Goal: Check status: Check status

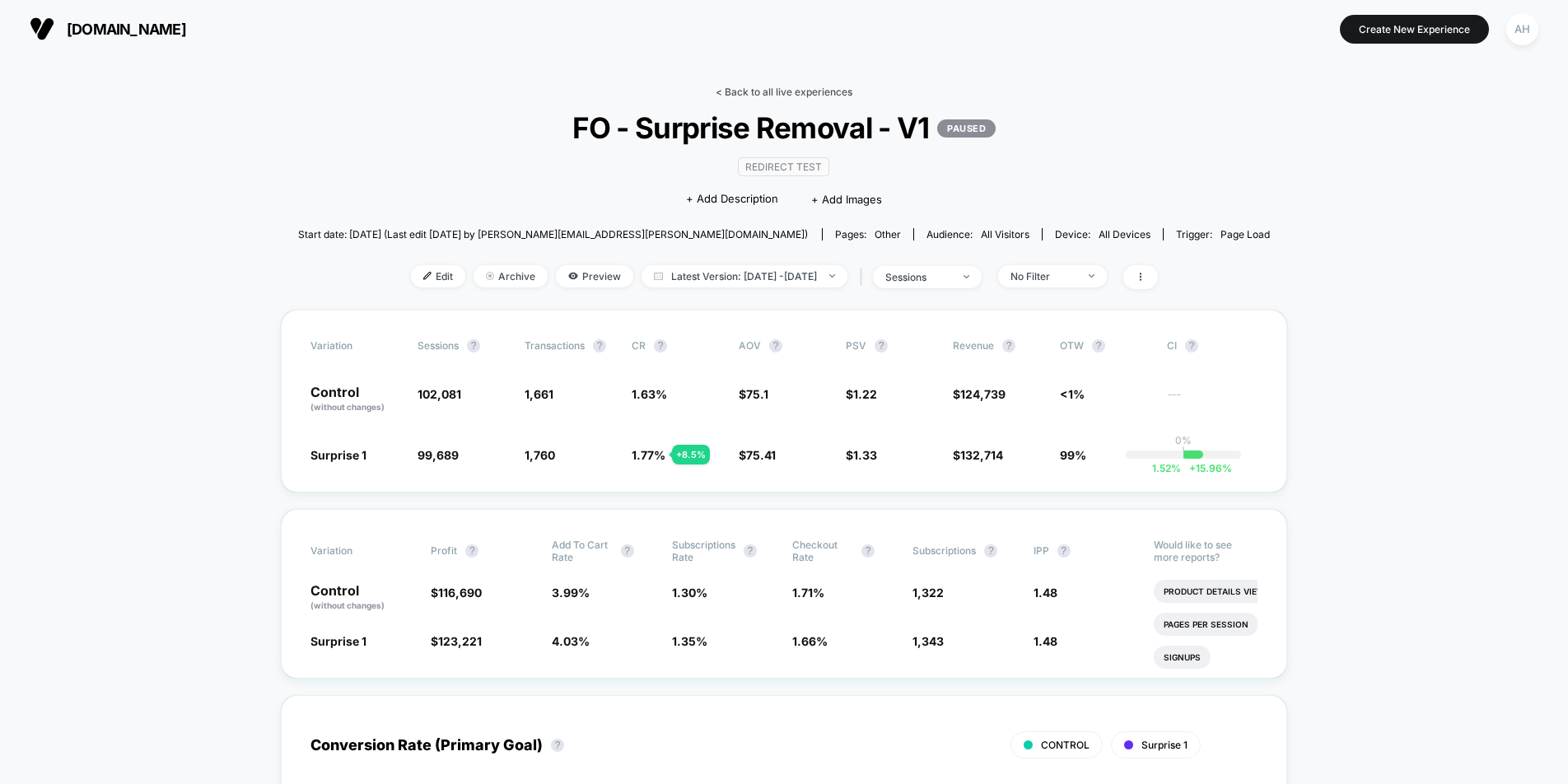
click at [771, 96] on link "< Back to all live experiences" at bounding box center [783, 92] width 137 height 13
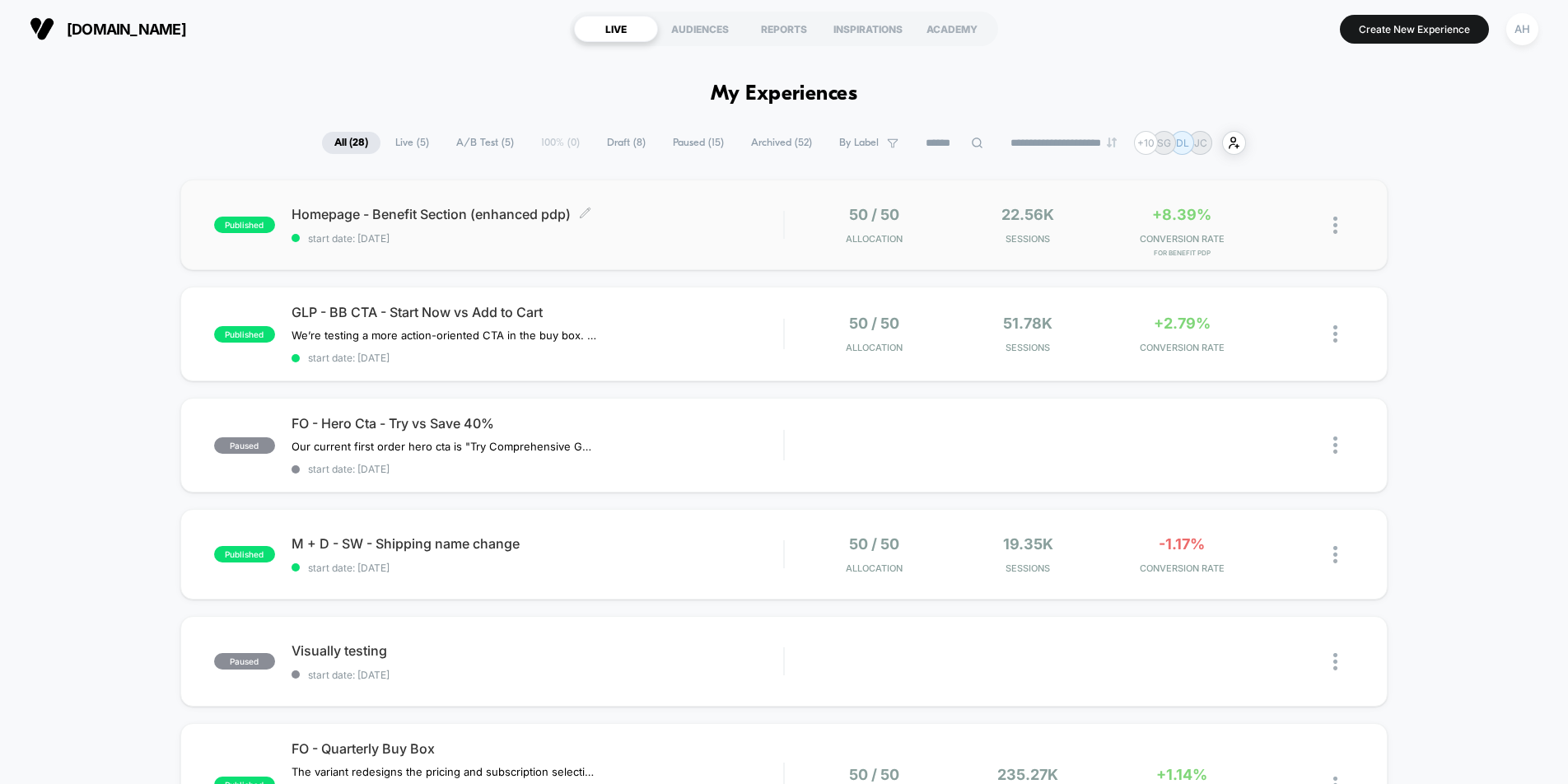
click at [742, 232] on span "start date: [DATE]" at bounding box center [537, 239] width 492 height 13
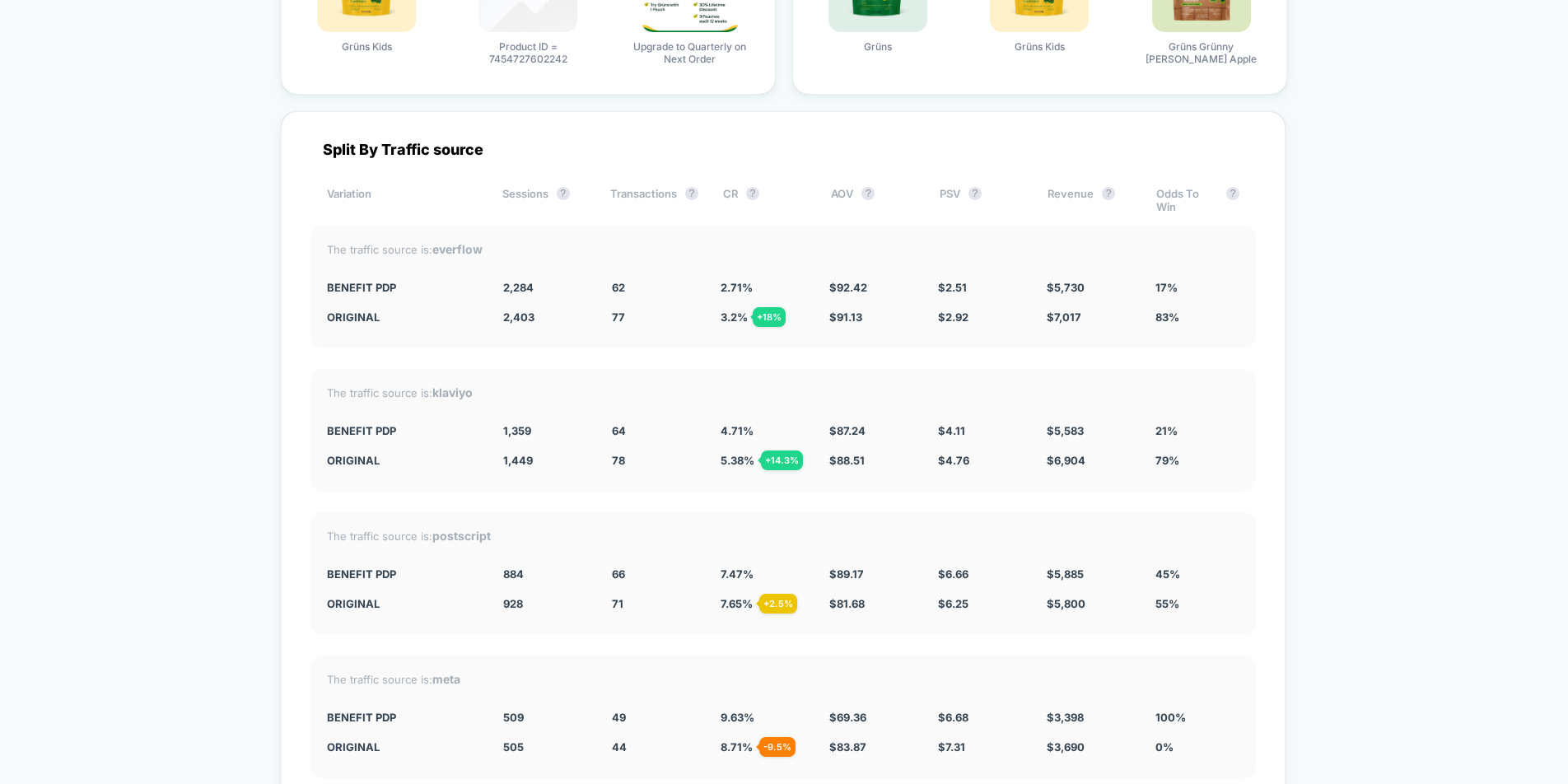
scroll to position [6100, 0]
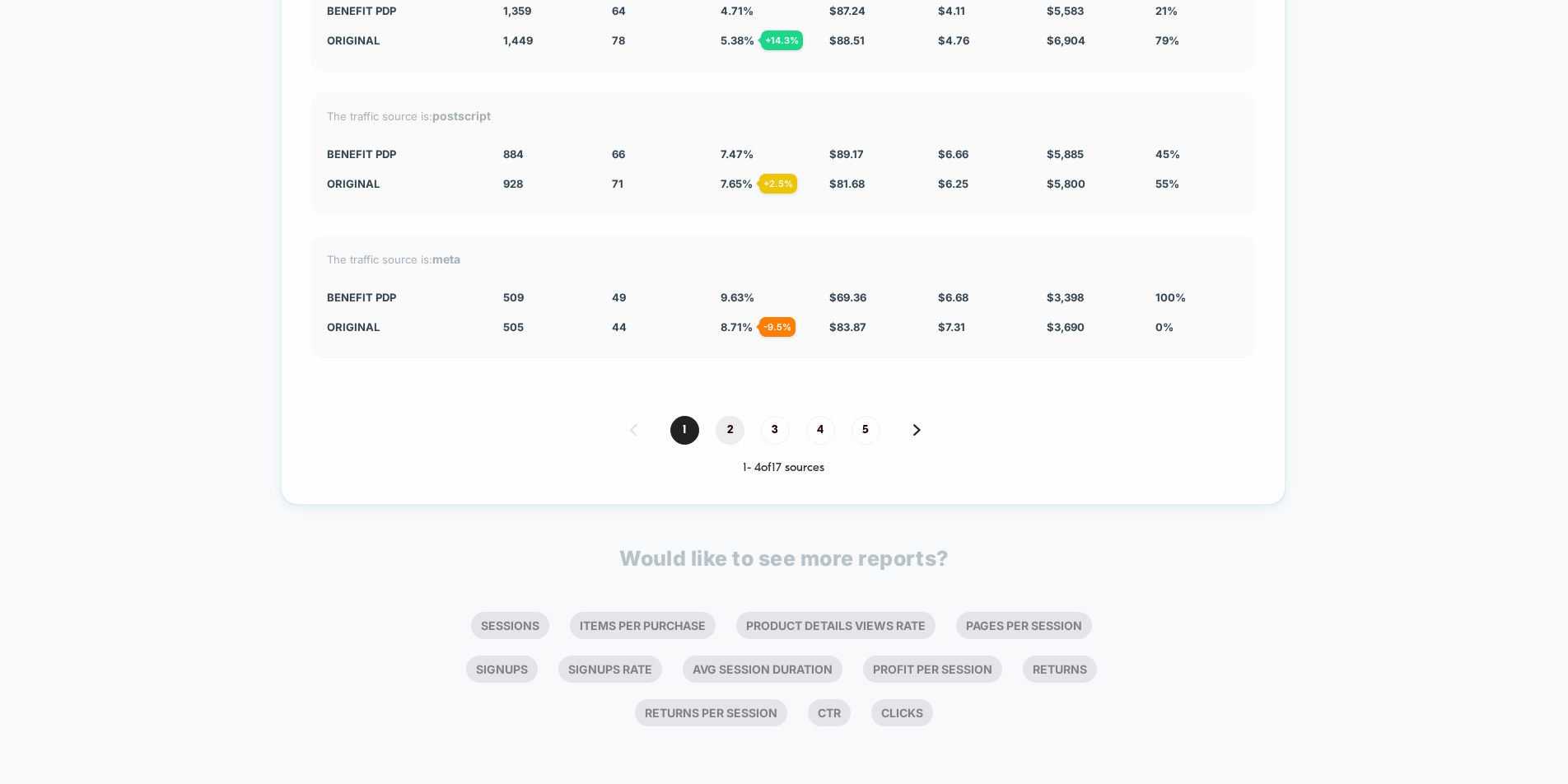
click at [721, 430] on span "2" at bounding box center [730, 430] width 29 height 29
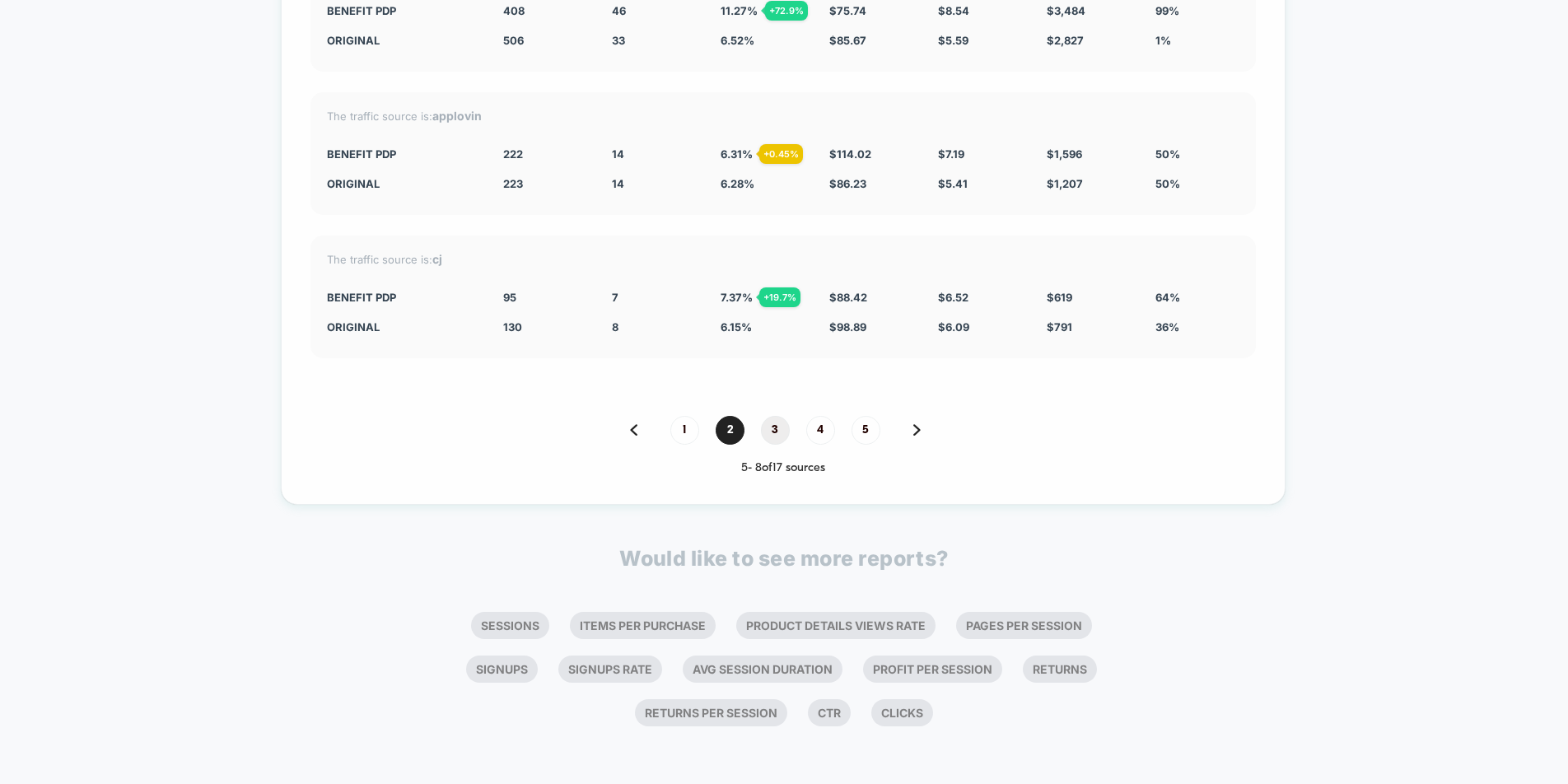
click at [787, 431] on span "3" at bounding box center [775, 430] width 29 height 29
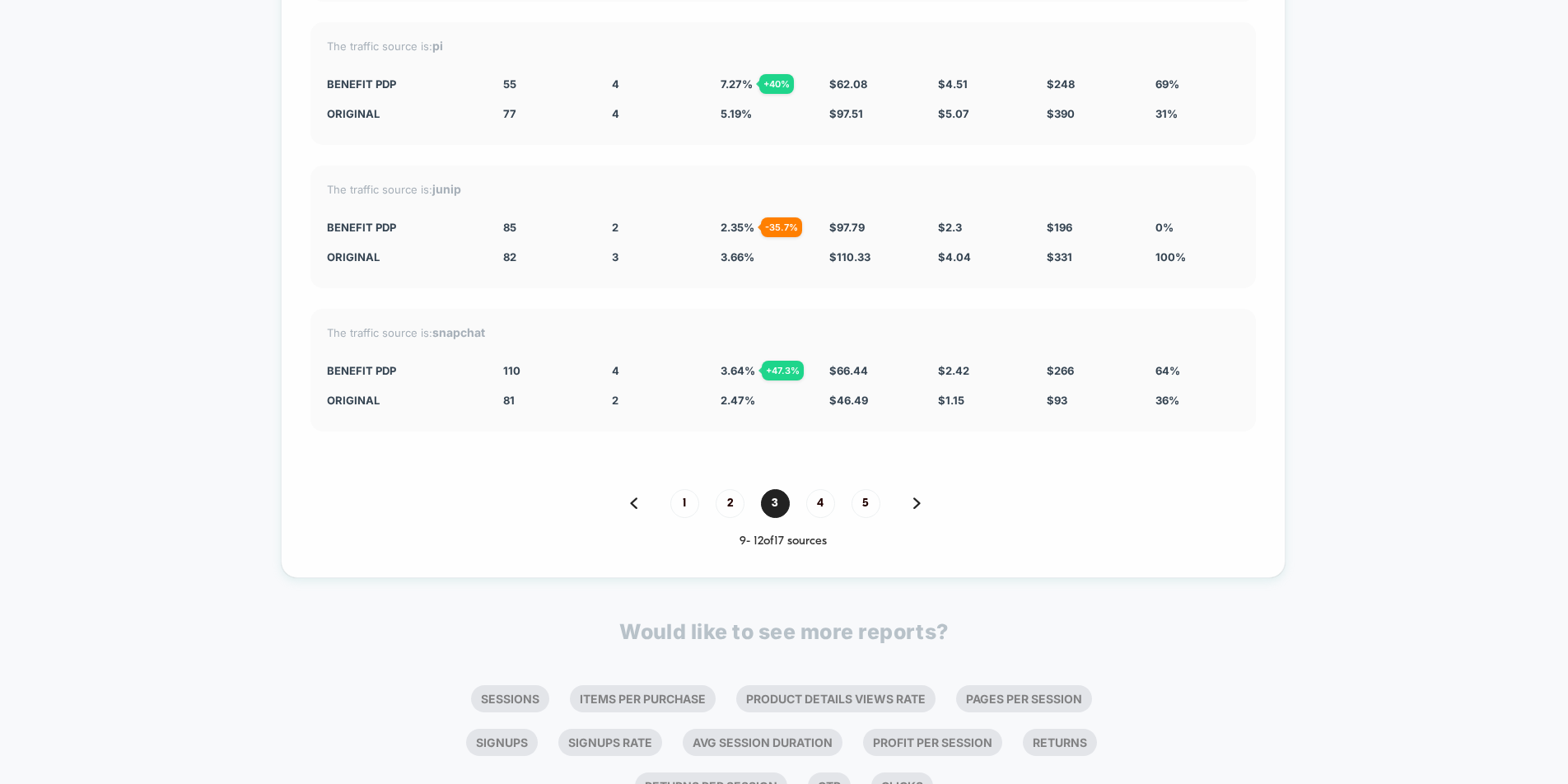
scroll to position [6023, 0]
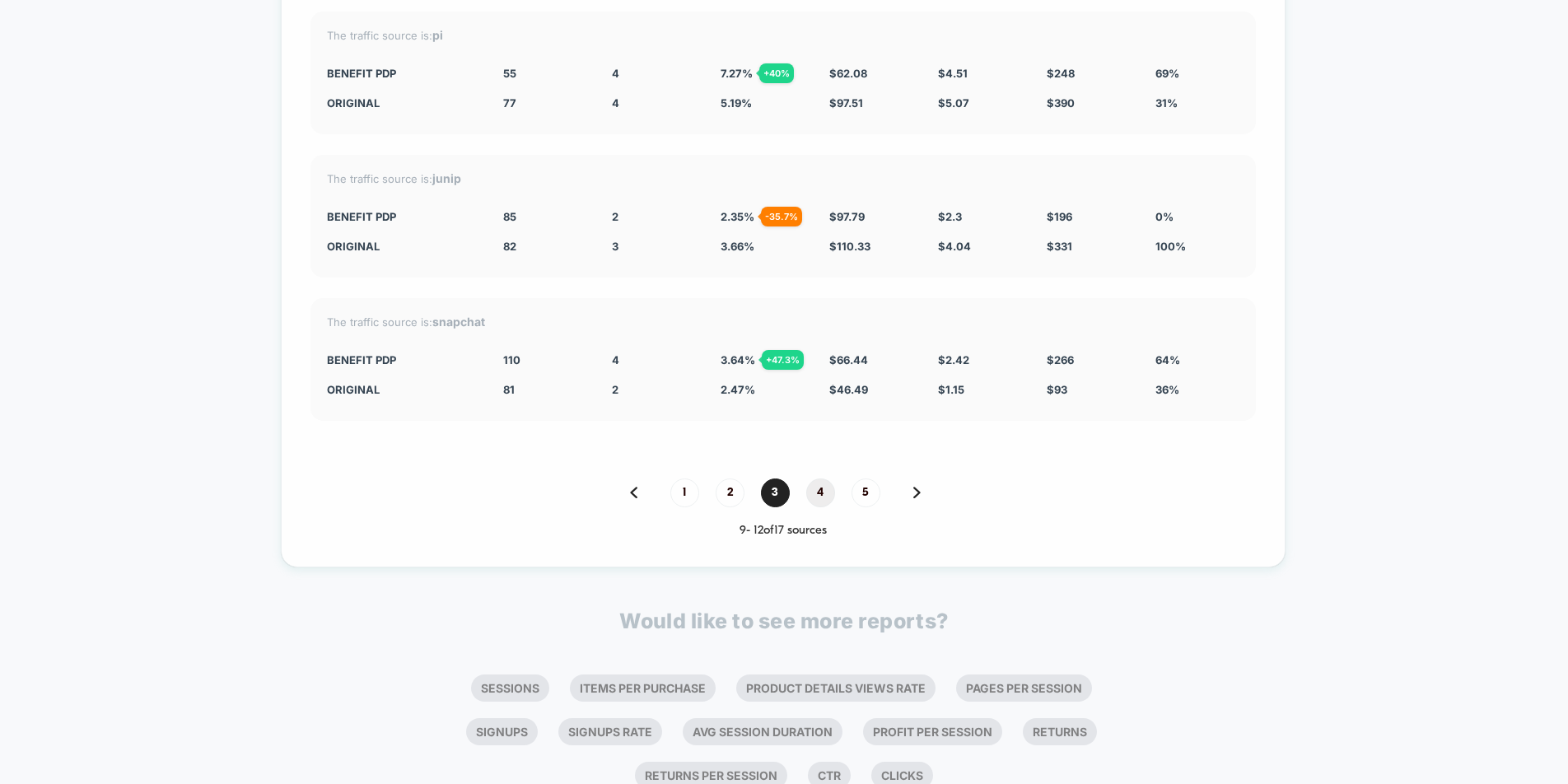
click at [825, 501] on span "4" at bounding box center [820, 493] width 29 height 29
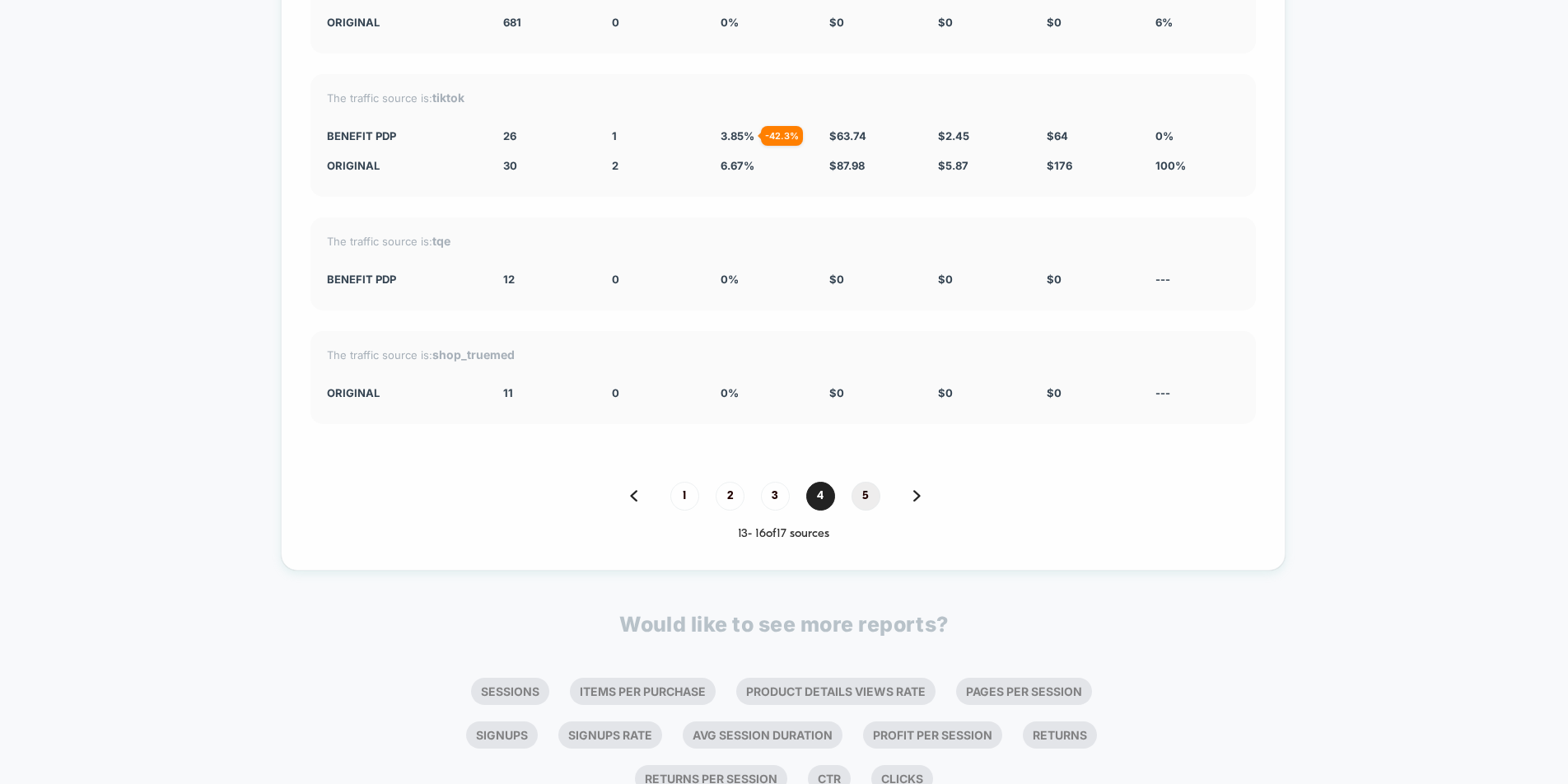
click at [870, 511] on span "5" at bounding box center [866, 496] width 29 height 29
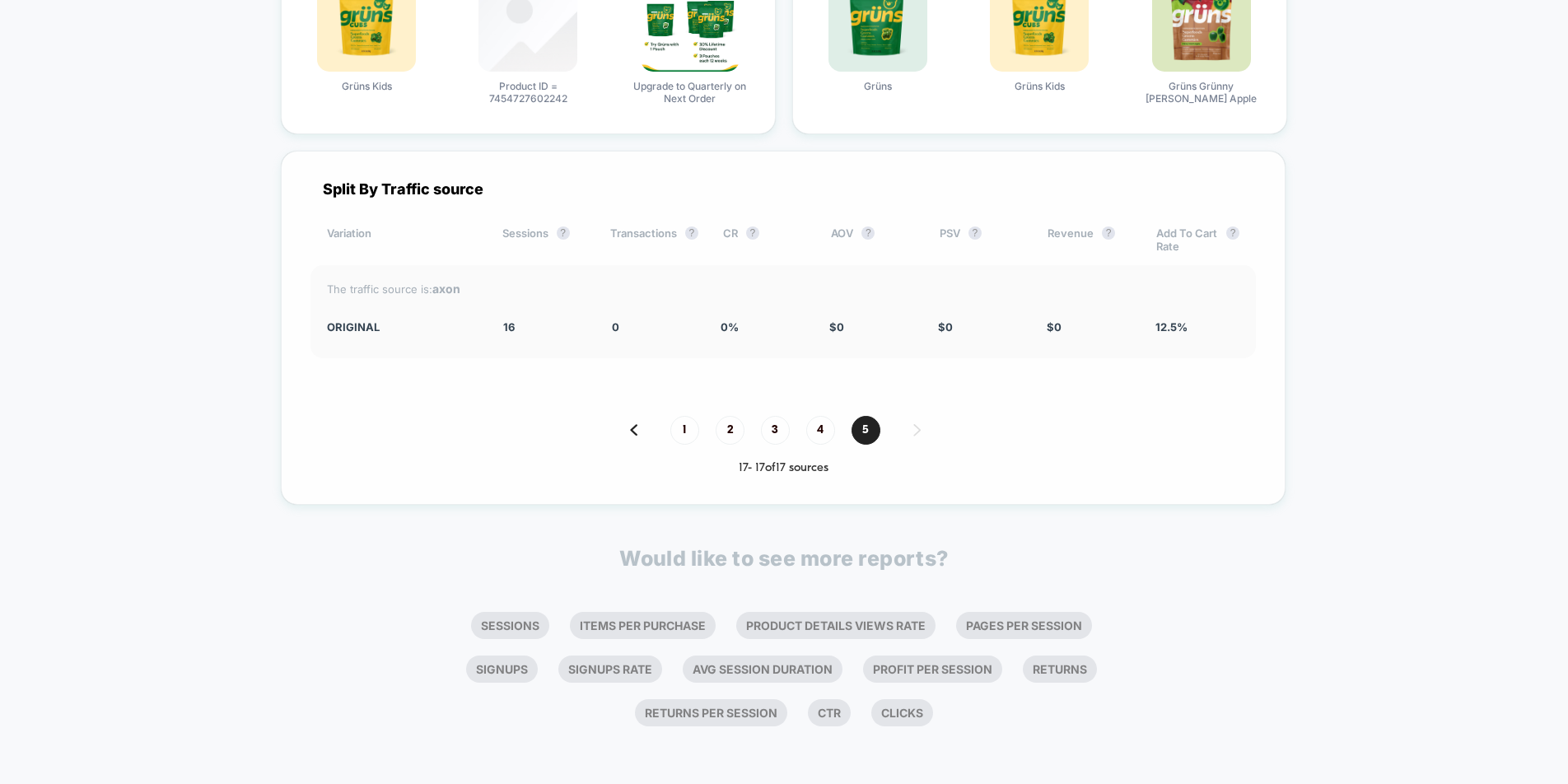
click at [709, 426] on div "1 2 3 4 5" at bounding box center [783, 430] width 946 height 29
click at [733, 427] on span "2" at bounding box center [730, 430] width 29 height 29
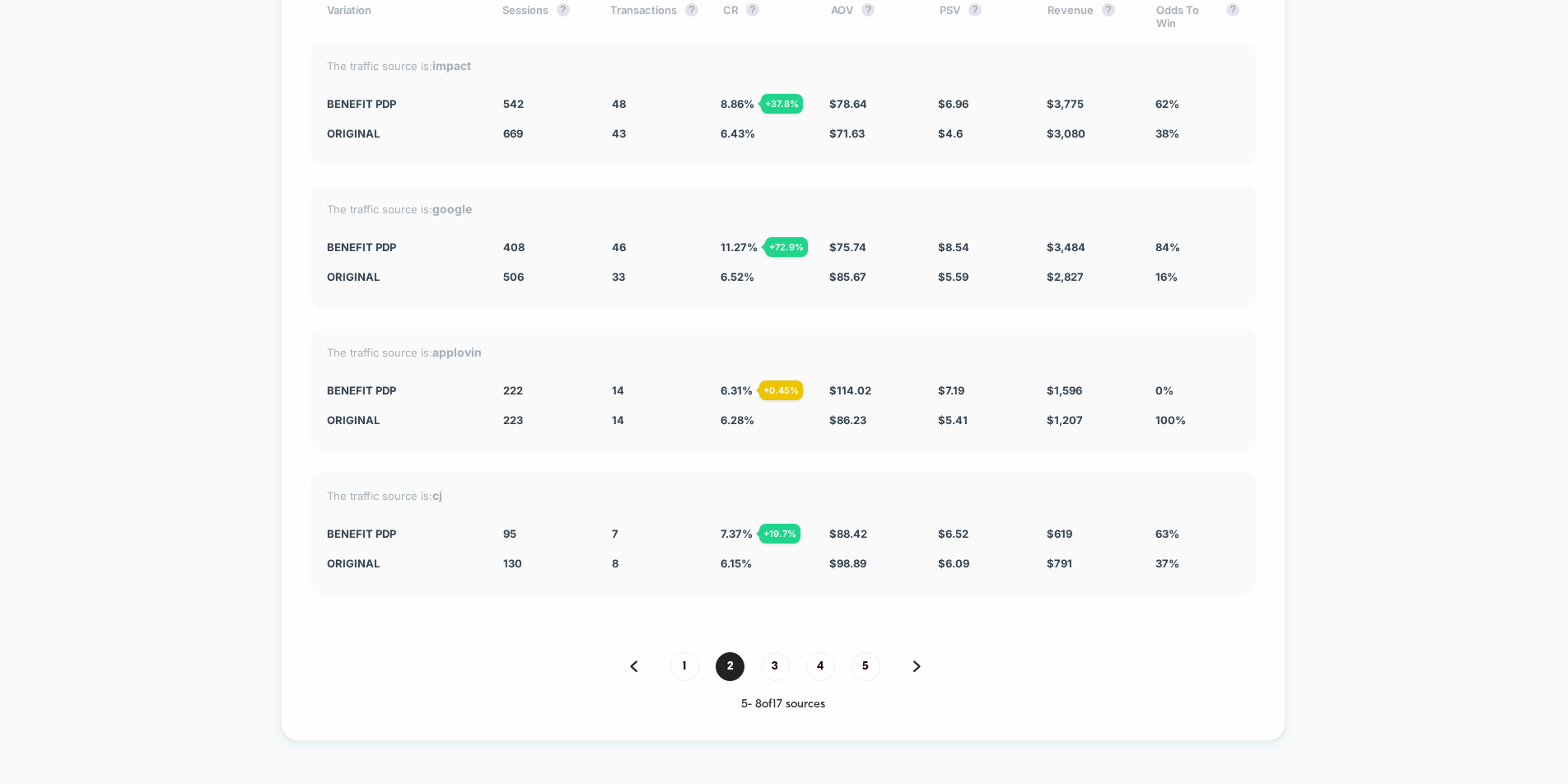
scroll to position [6092, 0]
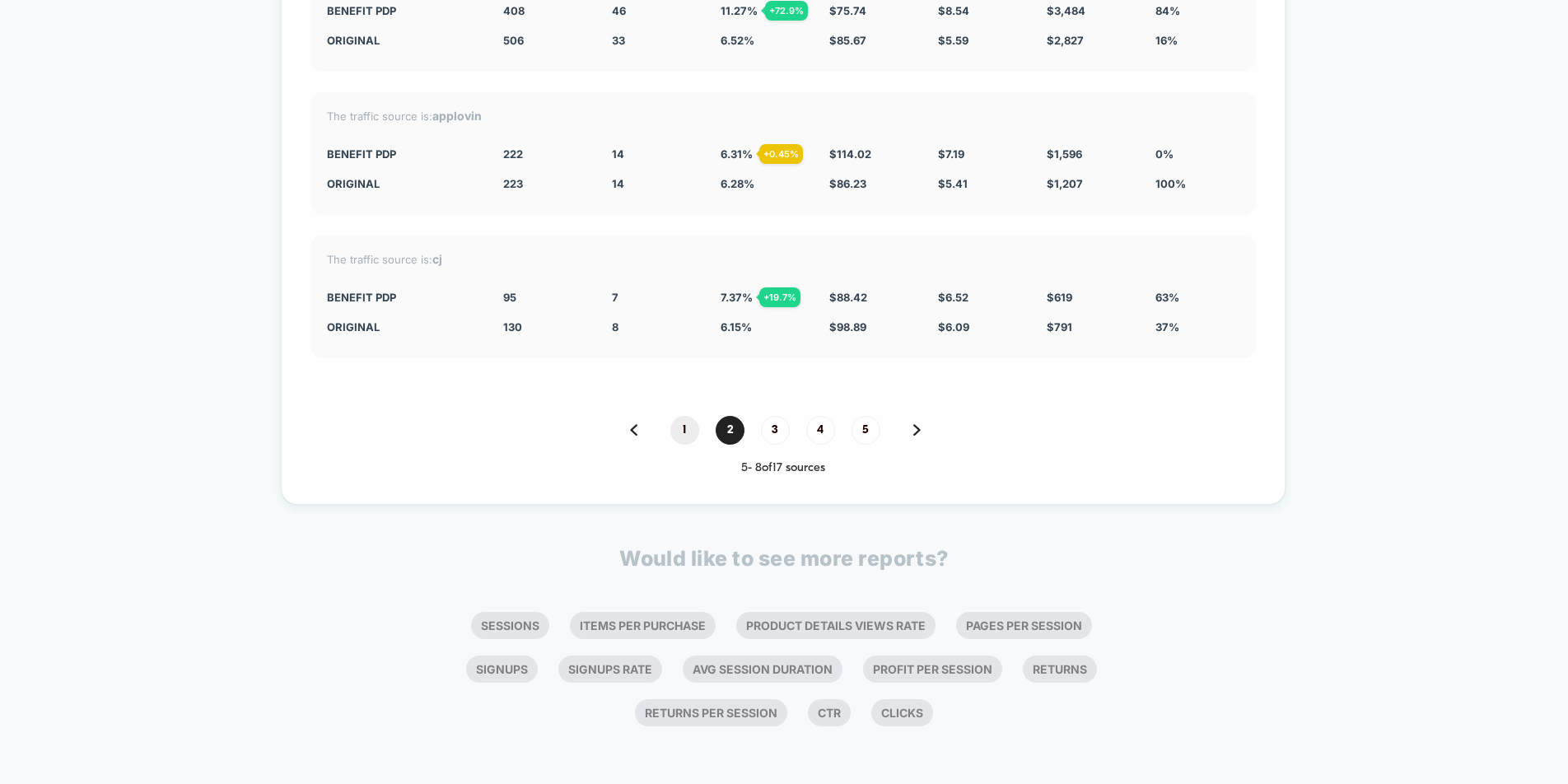
click at [691, 441] on span "1" at bounding box center [685, 430] width 29 height 29
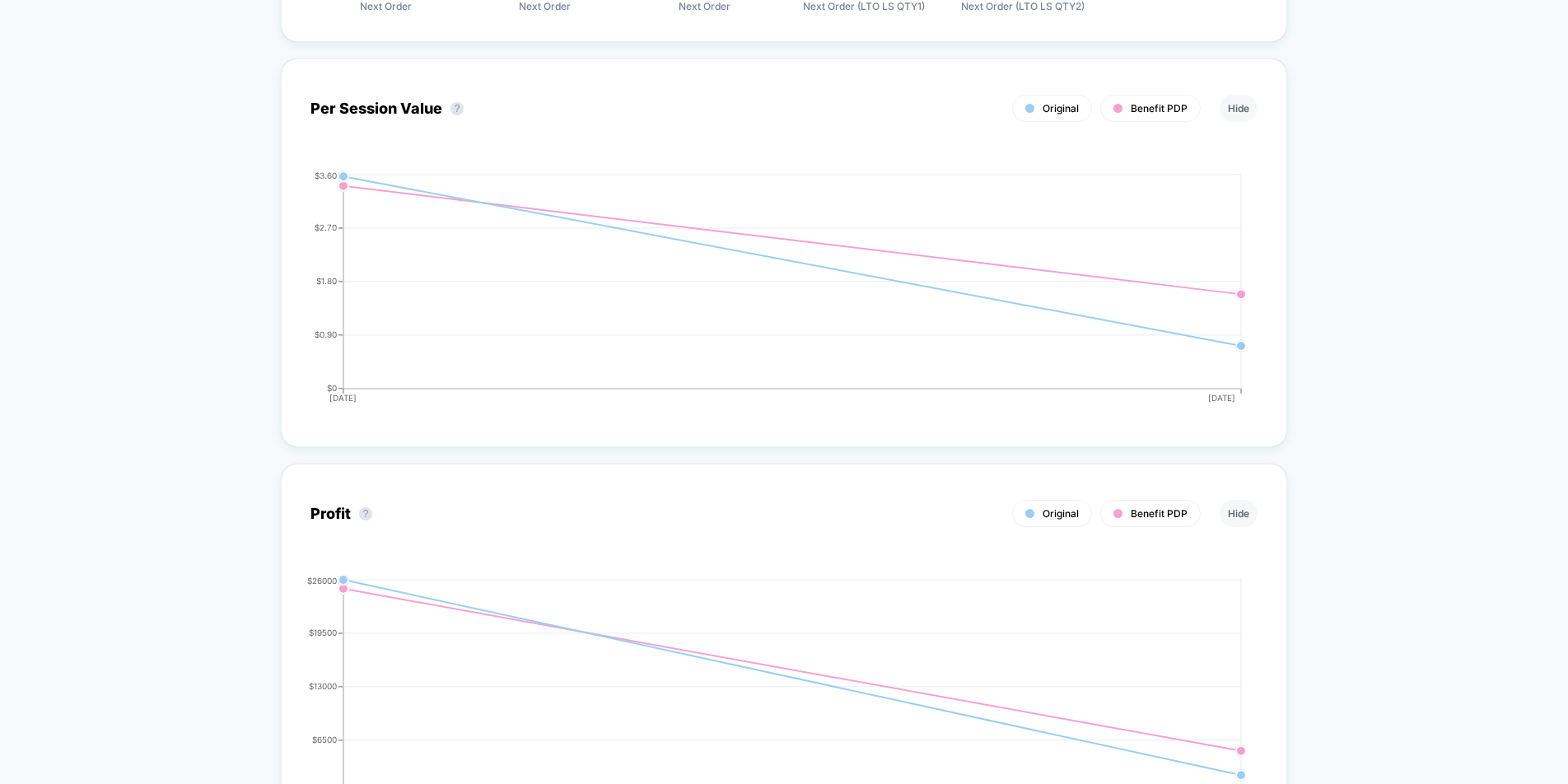
scroll to position [0, 0]
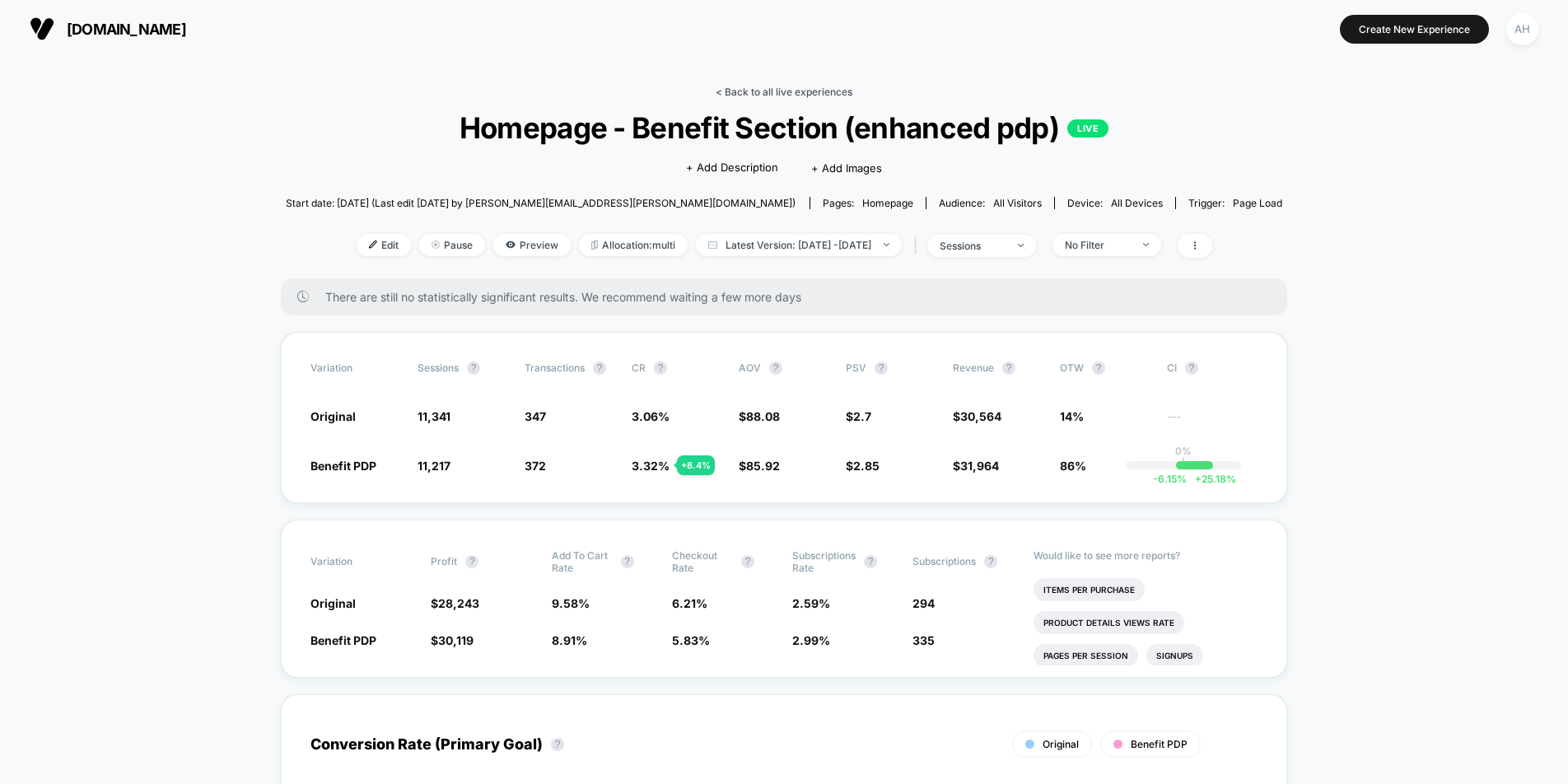
click at [803, 90] on link "< Back to all live experiences" at bounding box center [783, 92] width 137 height 13
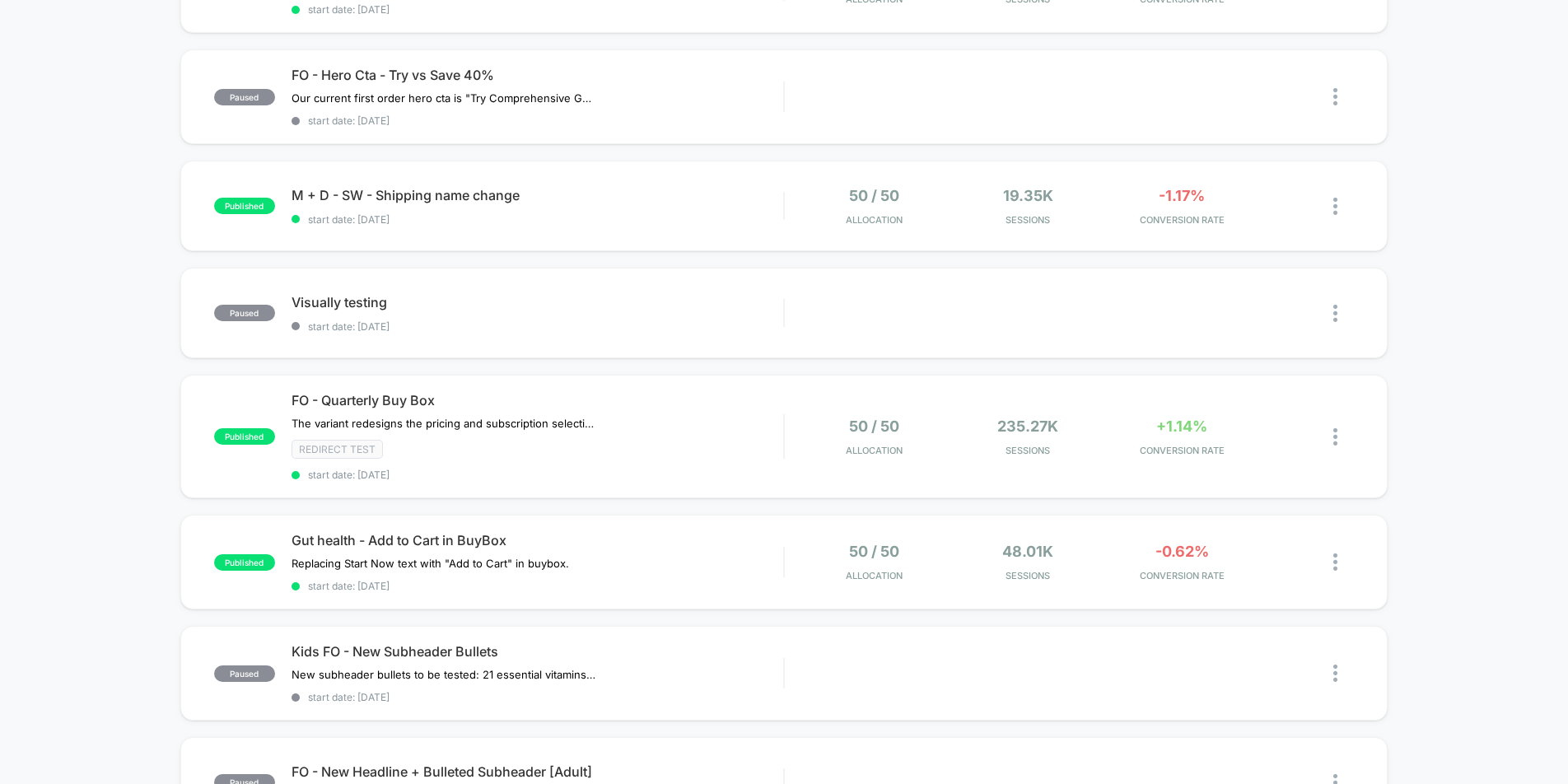
scroll to position [416, 0]
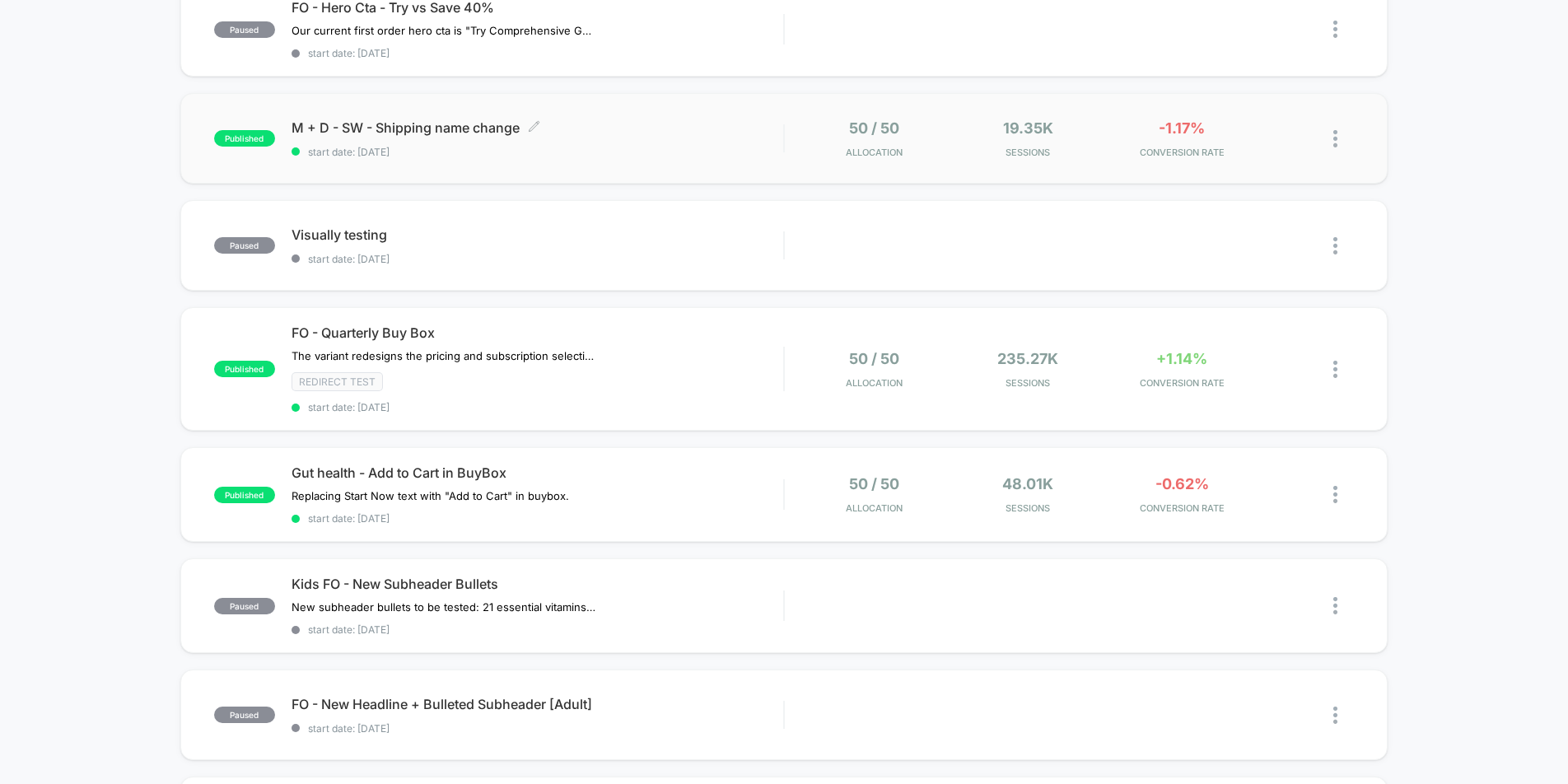
click at [708, 124] on span "M + D - SW - Shipping name change Click to edit experience details" at bounding box center [537, 128] width 492 height 16
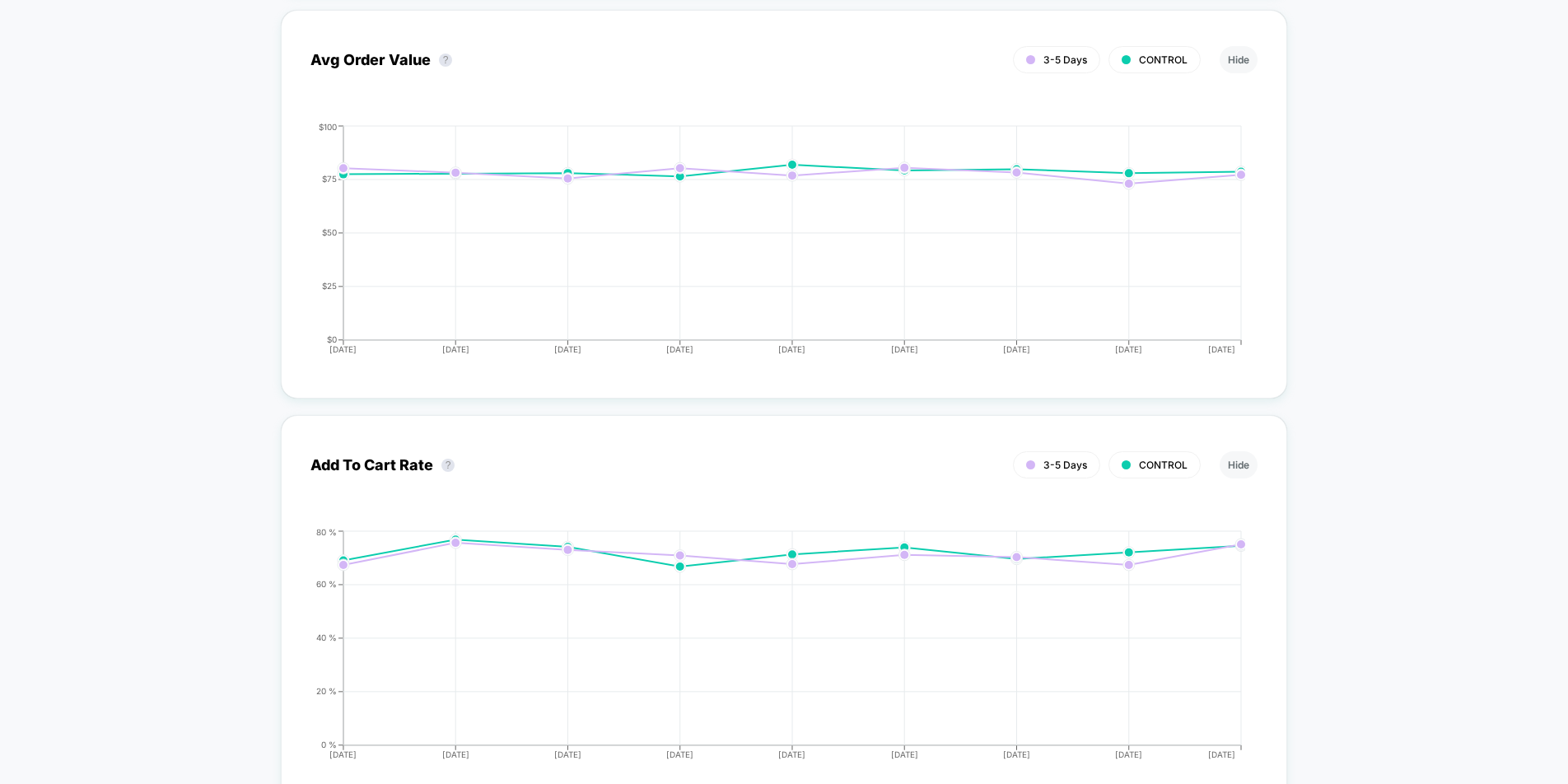
scroll to position [1828, 0]
